Goal: Information Seeking & Learning: Learn about a topic

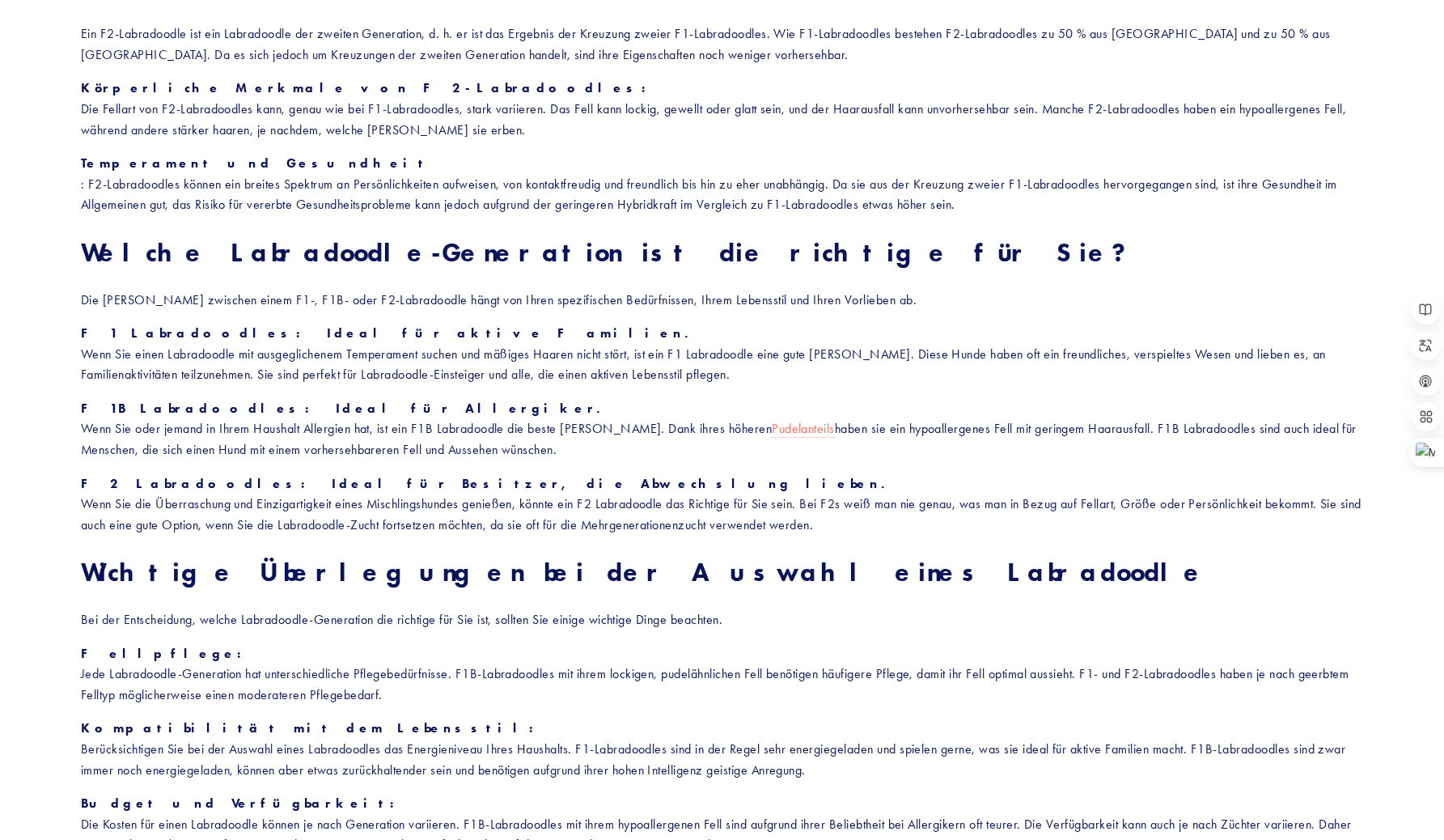
scroll to position [1485, 0]
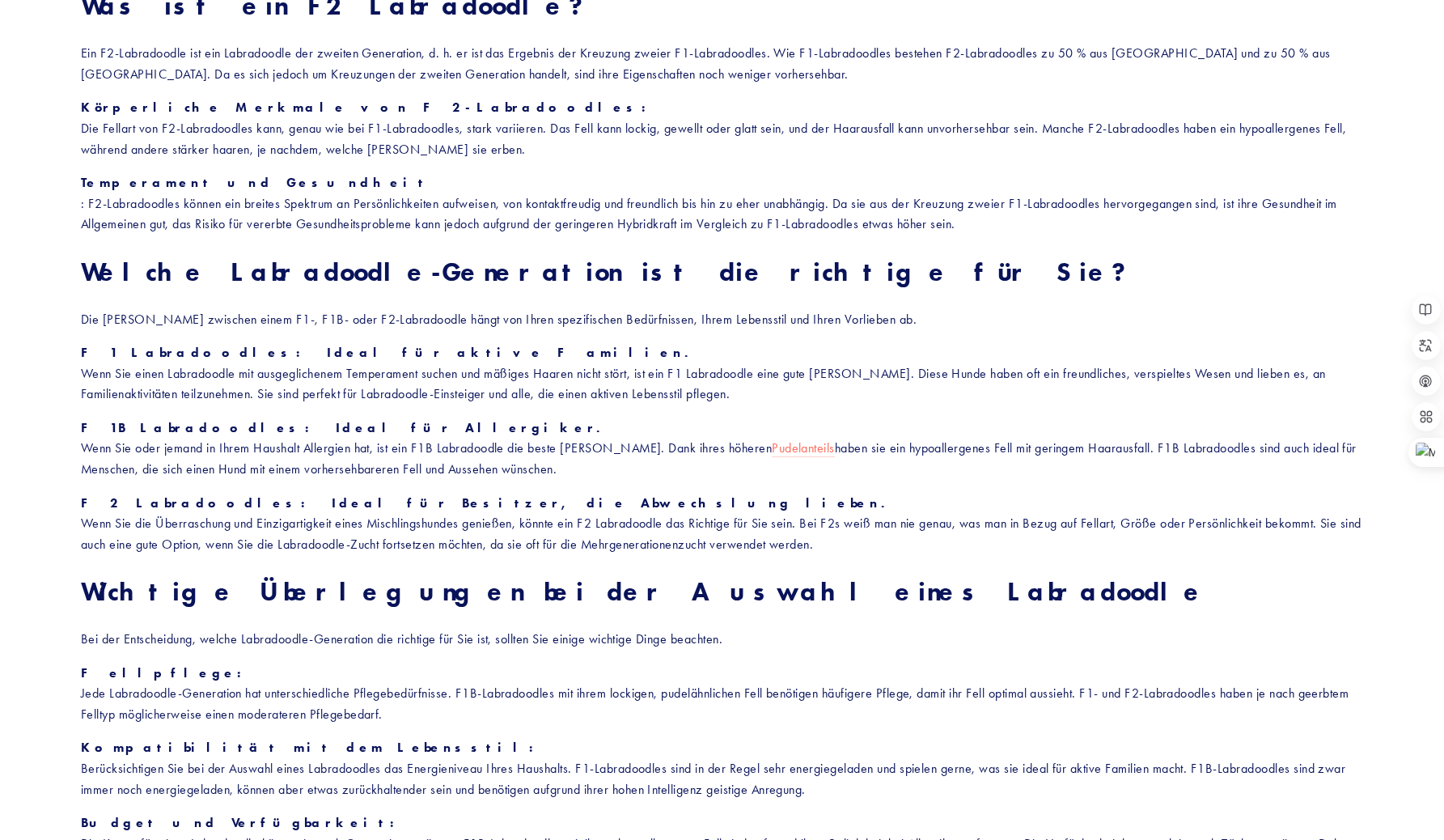
click at [300, 503] on font "F2 Labradoodles: Ideal für Besitzer, die Abwechslung lieben." at bounding box center [488, 502] width 815 height 15
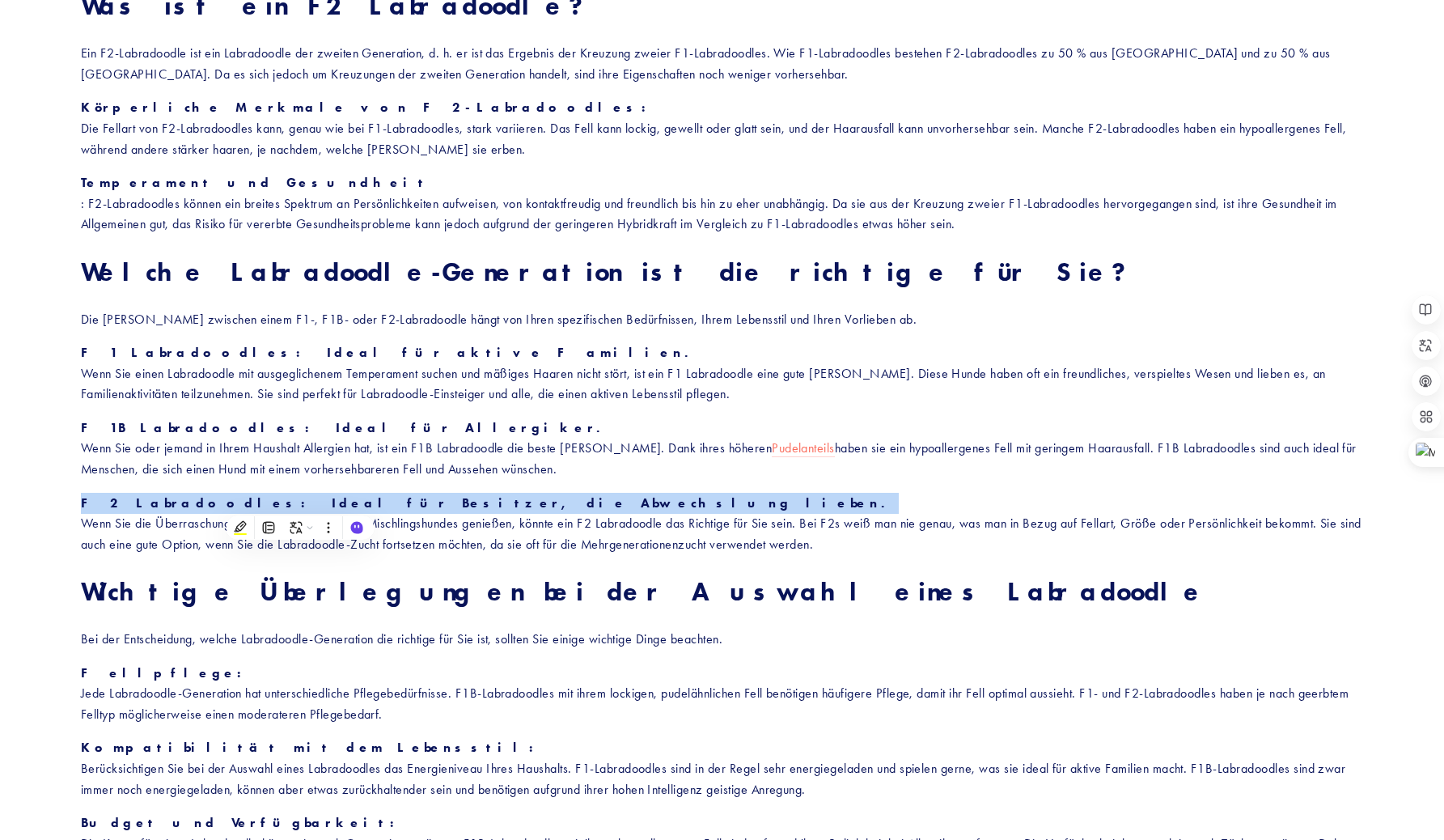
click at [190, 530] on font "Wenn Sie die Überraschung und Einzigartigkeit eines Mischlingshundes genießen, …" at bounding box center [722, 533] width 1284 height 36
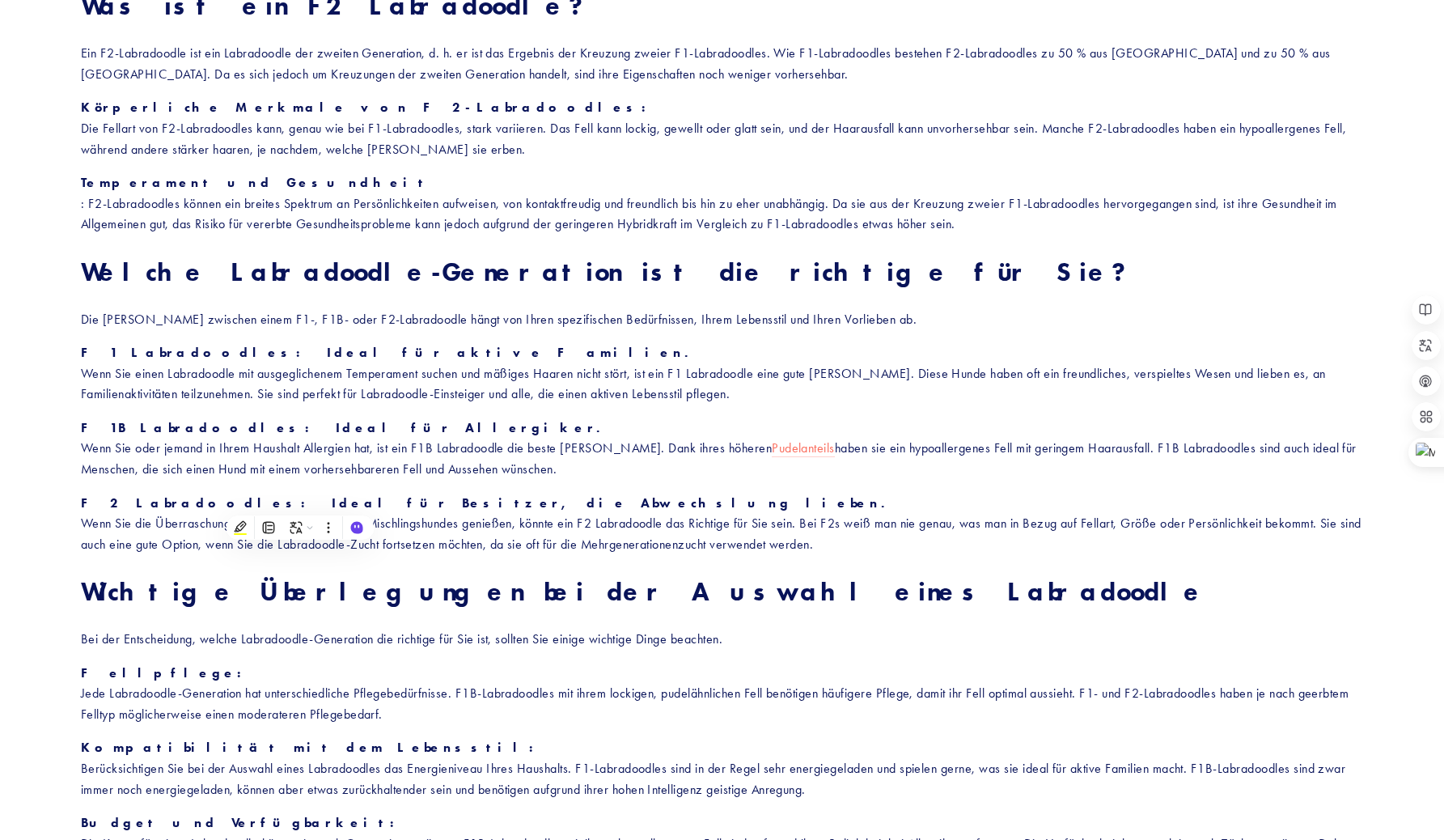
click at [190, 530] on font "Wenn Sie die Überraschung und Einzigartigkeit eines Mischlingshundes genießen, …" at bounding box center [722, 533] width 1284 height 36
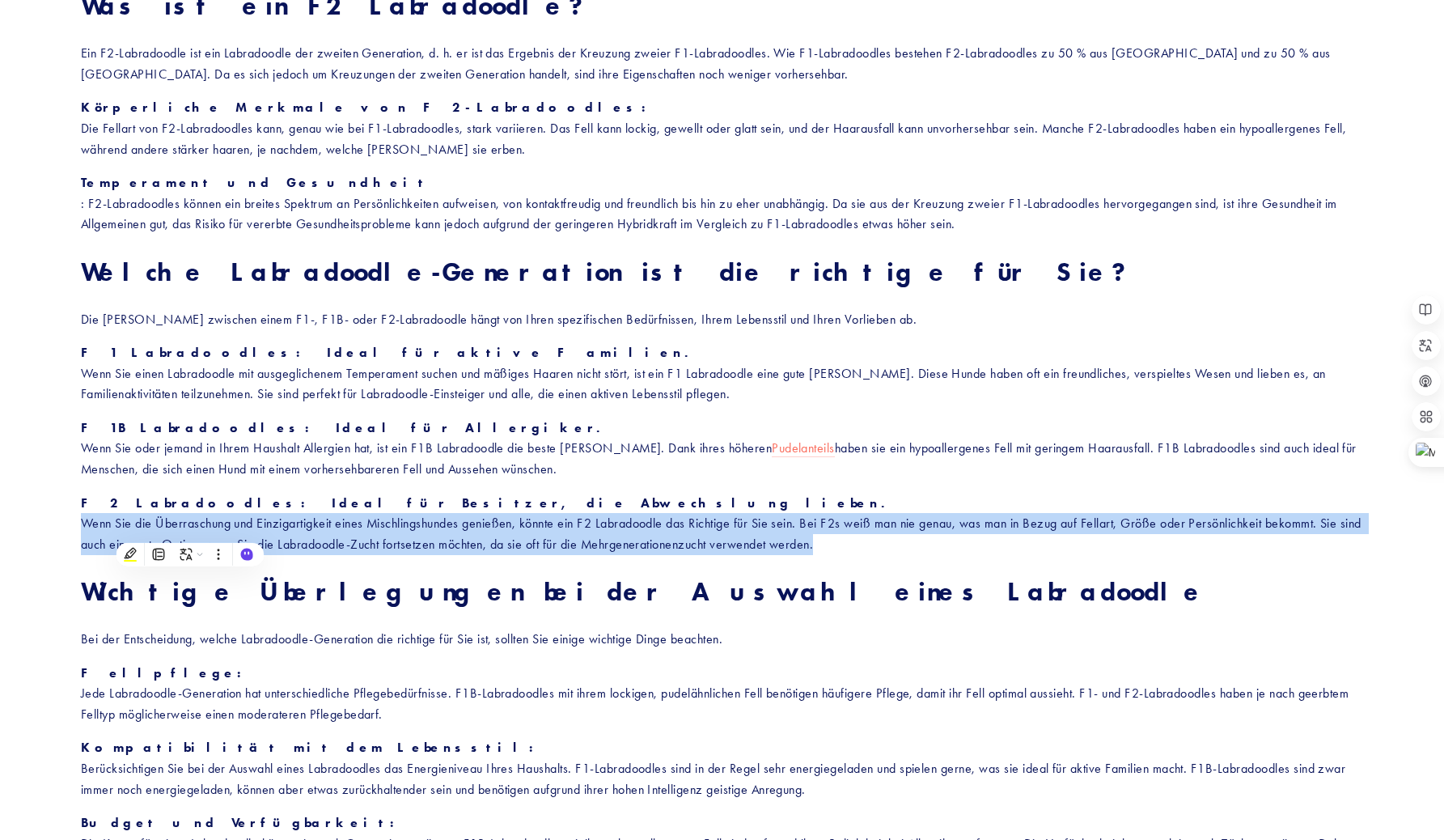
click at [581, 526] on font "Wenn Sie die Überraschung und Einzigartigkeit eines Mischlingshundes genießen, …" at bounding box center [722, 533] width 1284 height 36
